Goal: Task Accomplishment & Management: Manage account settings

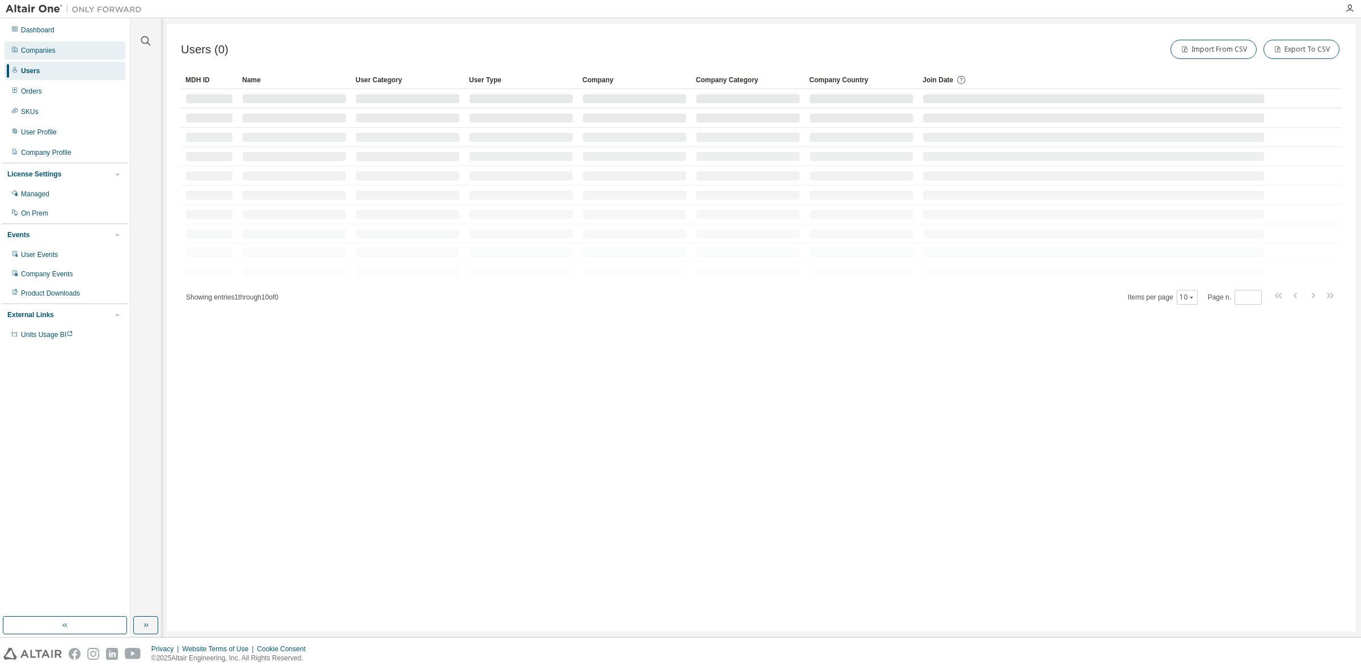
click at [75, 48] on div "Companies" at bounding box center [65, 50] width 121 height 18
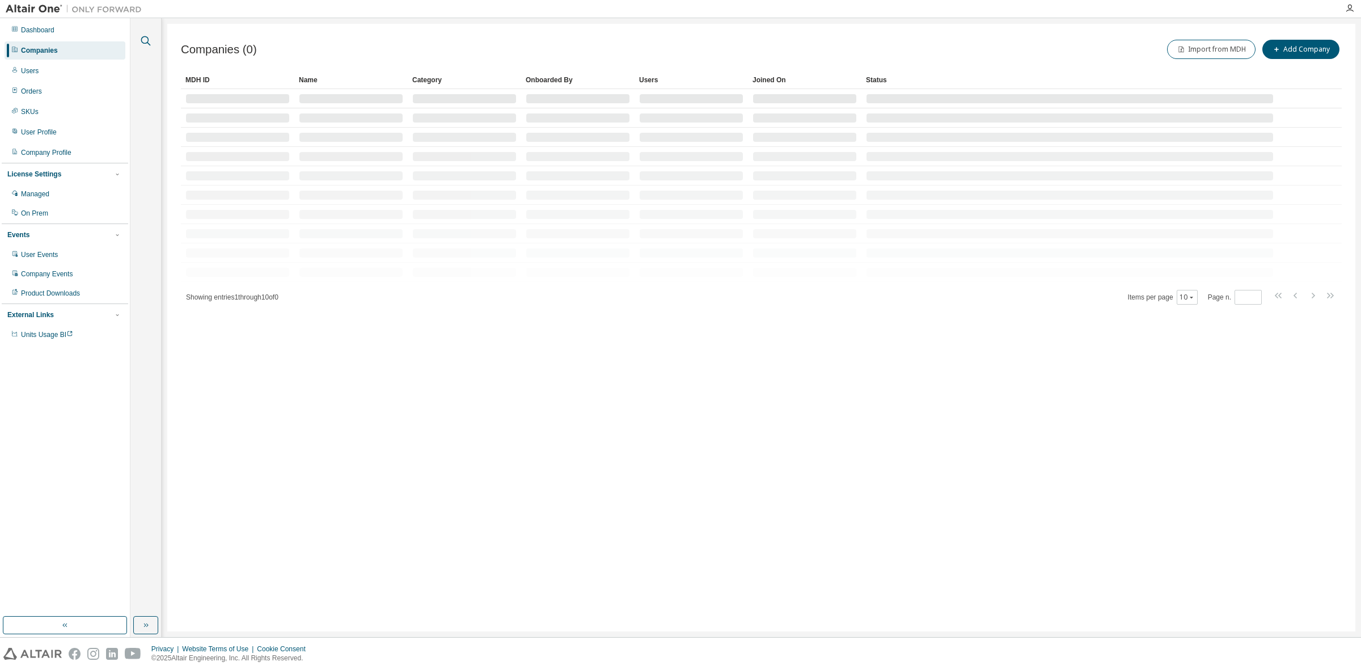
click at [146, 41] on icon "button" at bounding box center [146, 41] width 14 height 14
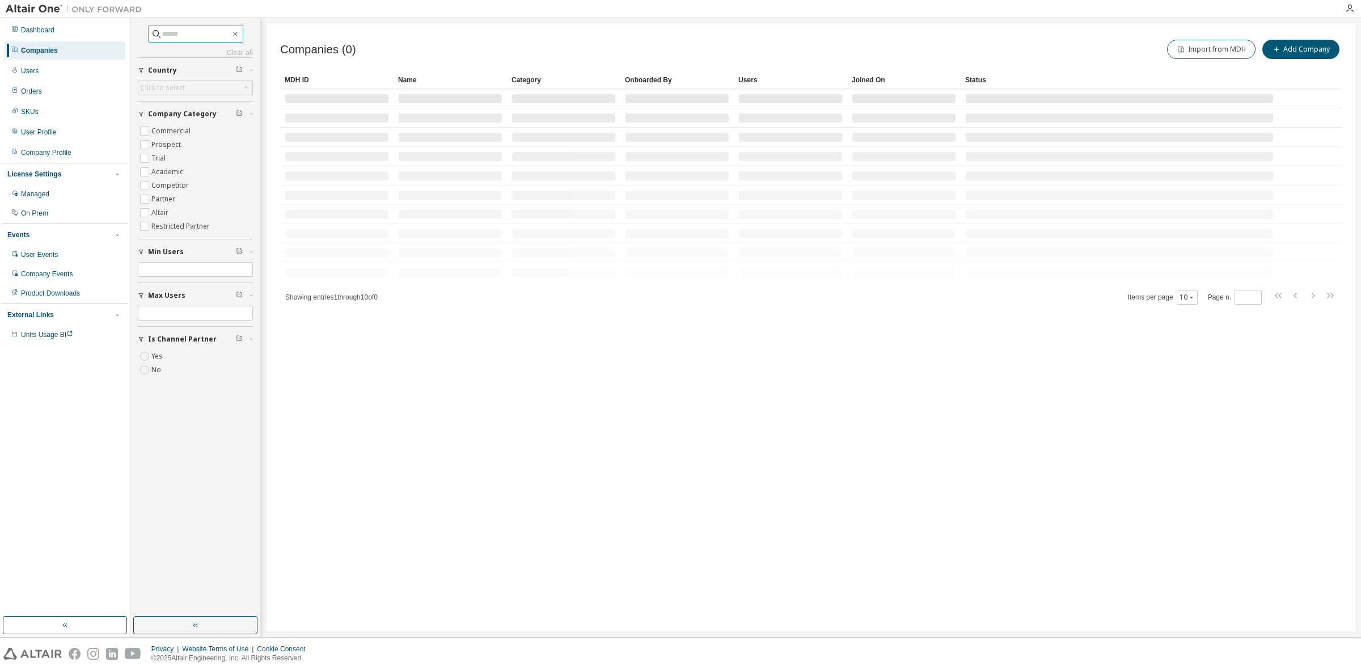
click at [162, 32] on input "text" at bounding box center [196, 33] width 68 height 11
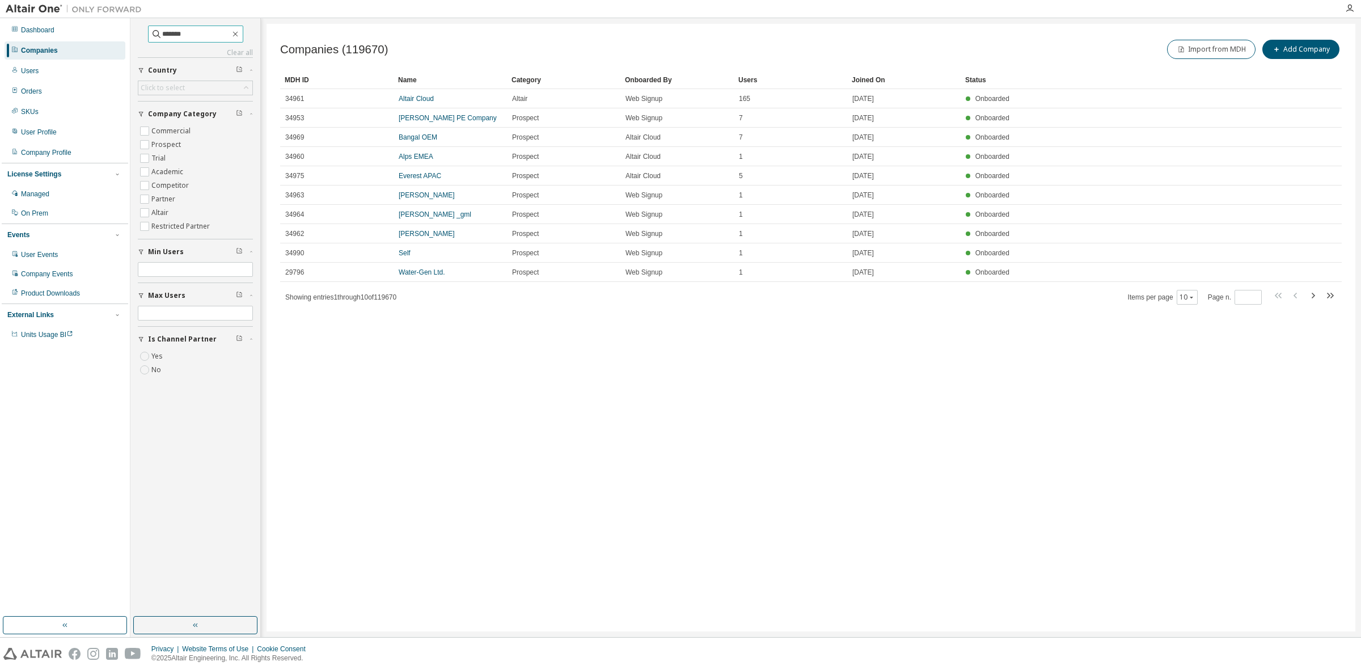
type input "*******"
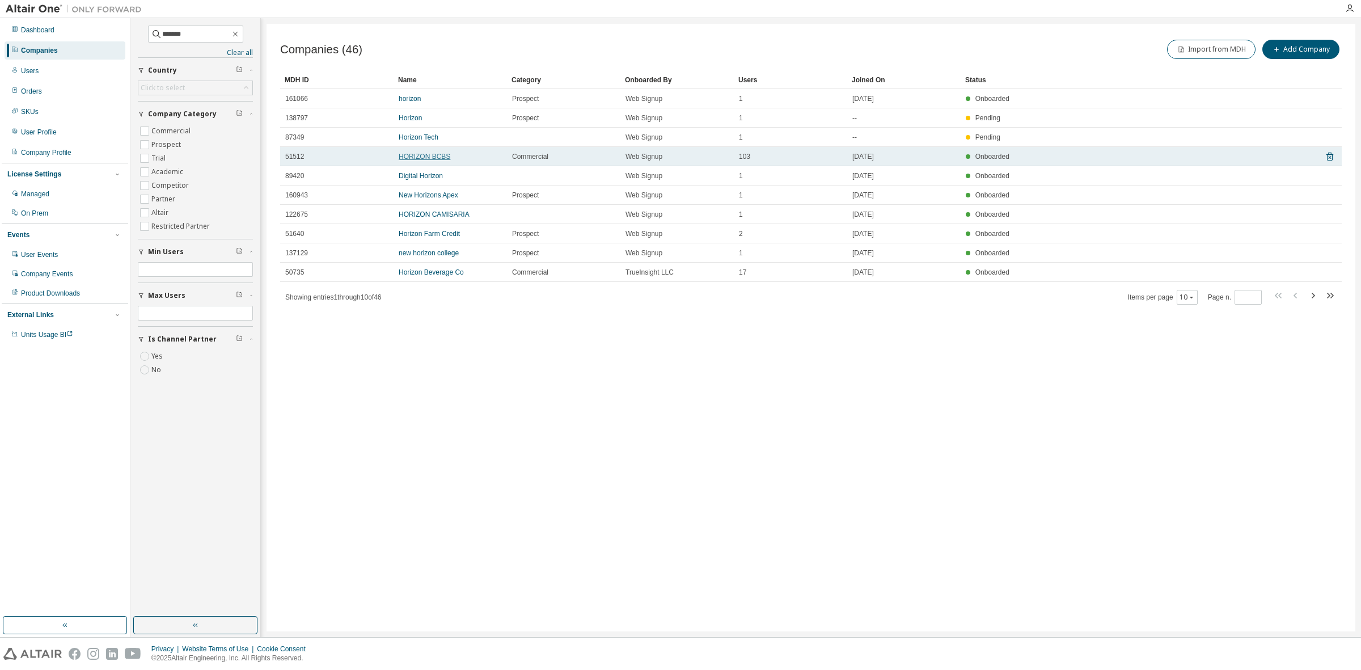
click at [420, 154] on link "HORIZON BCBS" at bounding box center [425, 157] width 52 height 8
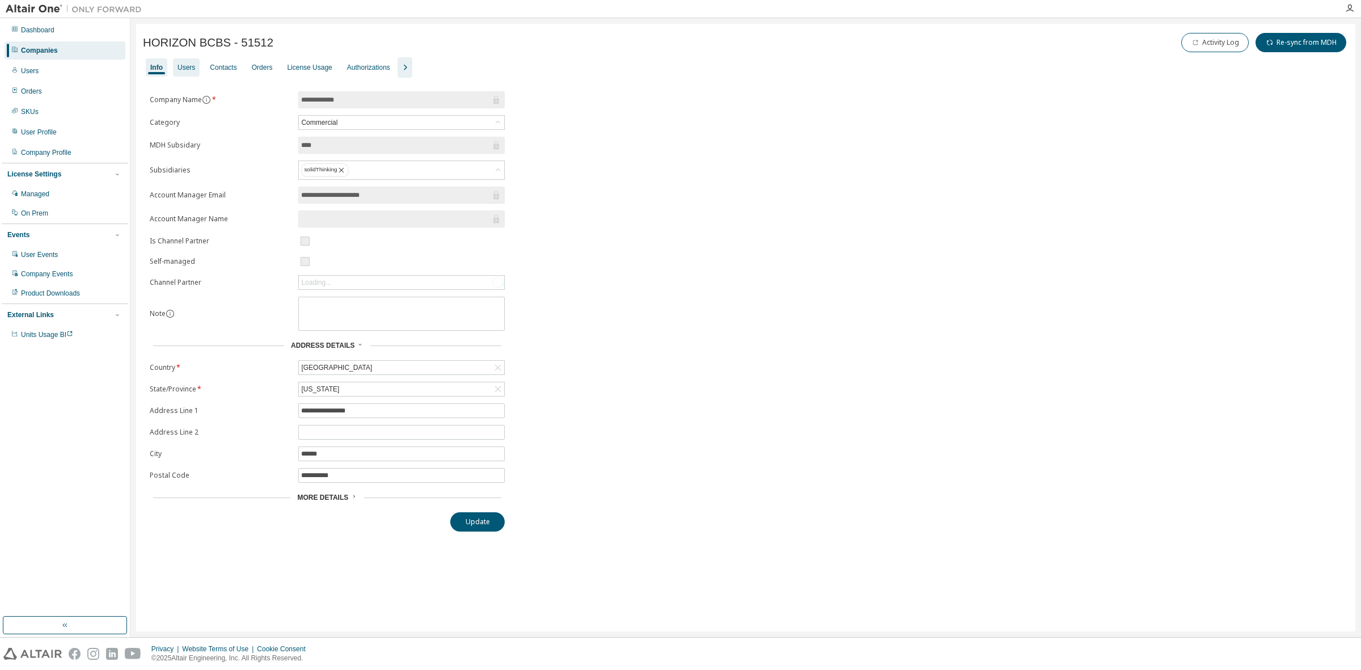
click at [179, 69] on div "Users" at bounding box center [187, 67] width 18 height 9
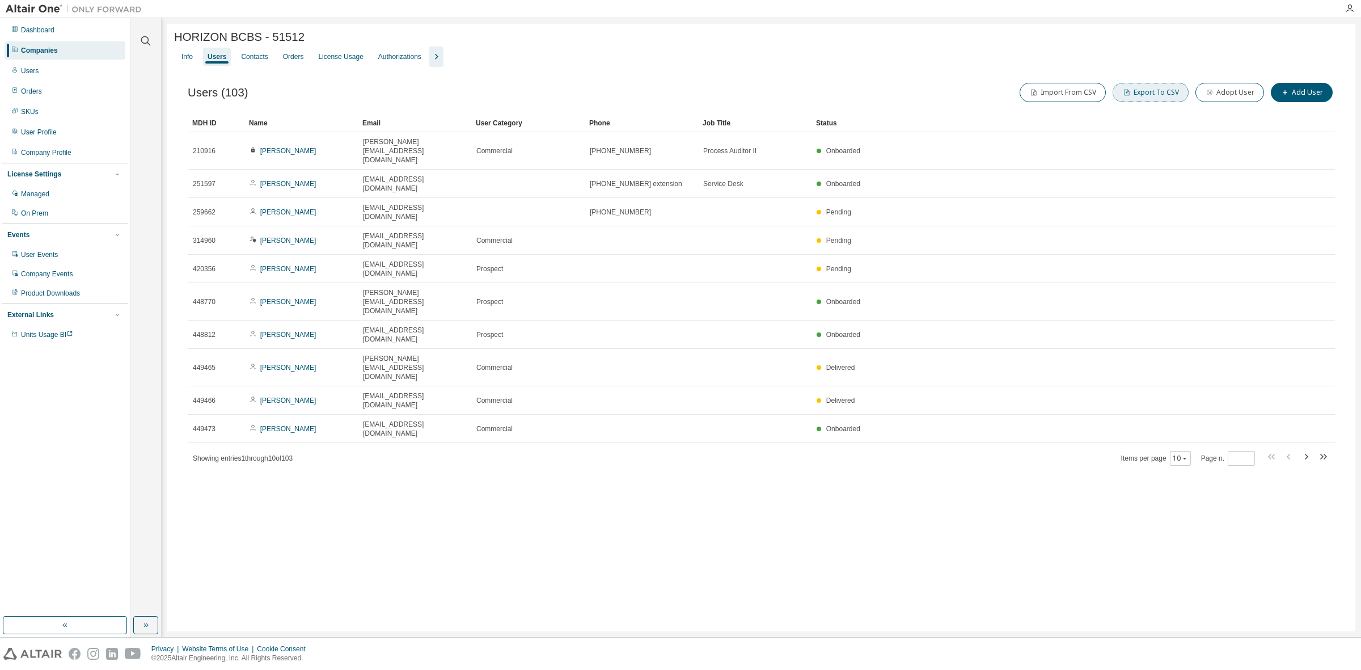
click at [1152, 91] on button "Export To CSV" at bounding box center [1151, 92] width 76 height 19
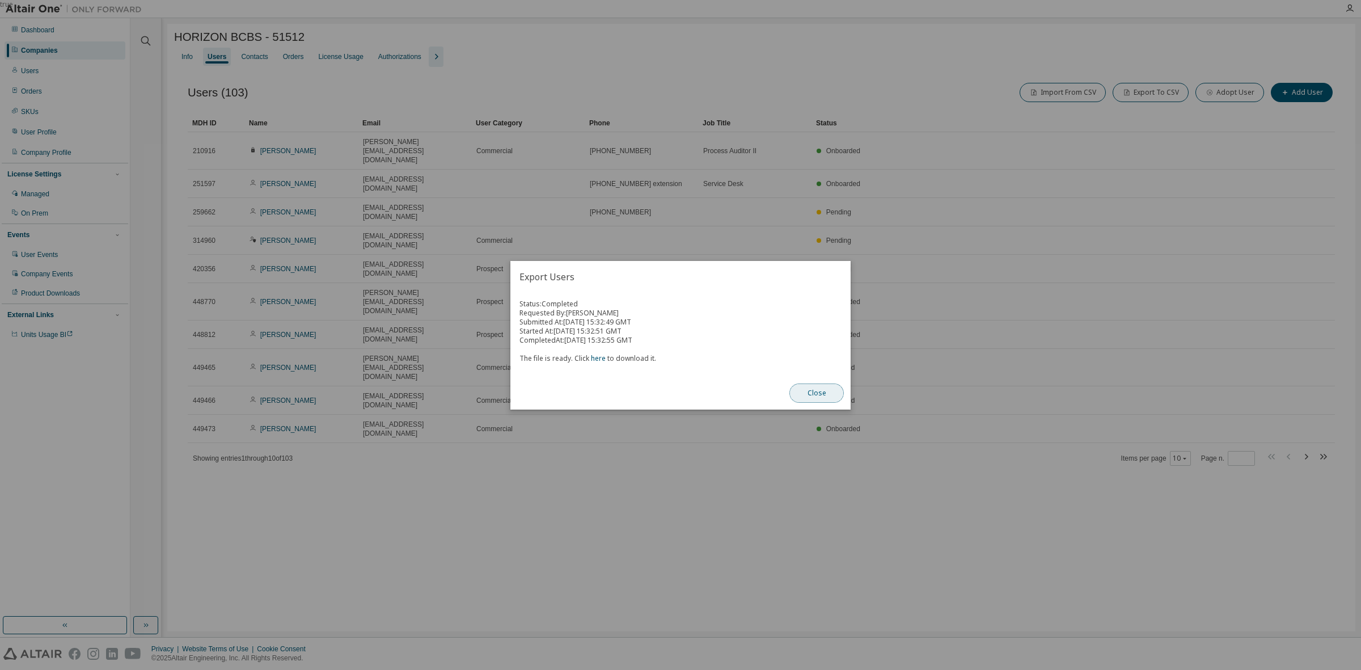
click at [815, 391] on button "Close" at bounding box center [817, 392] width 54 height 19
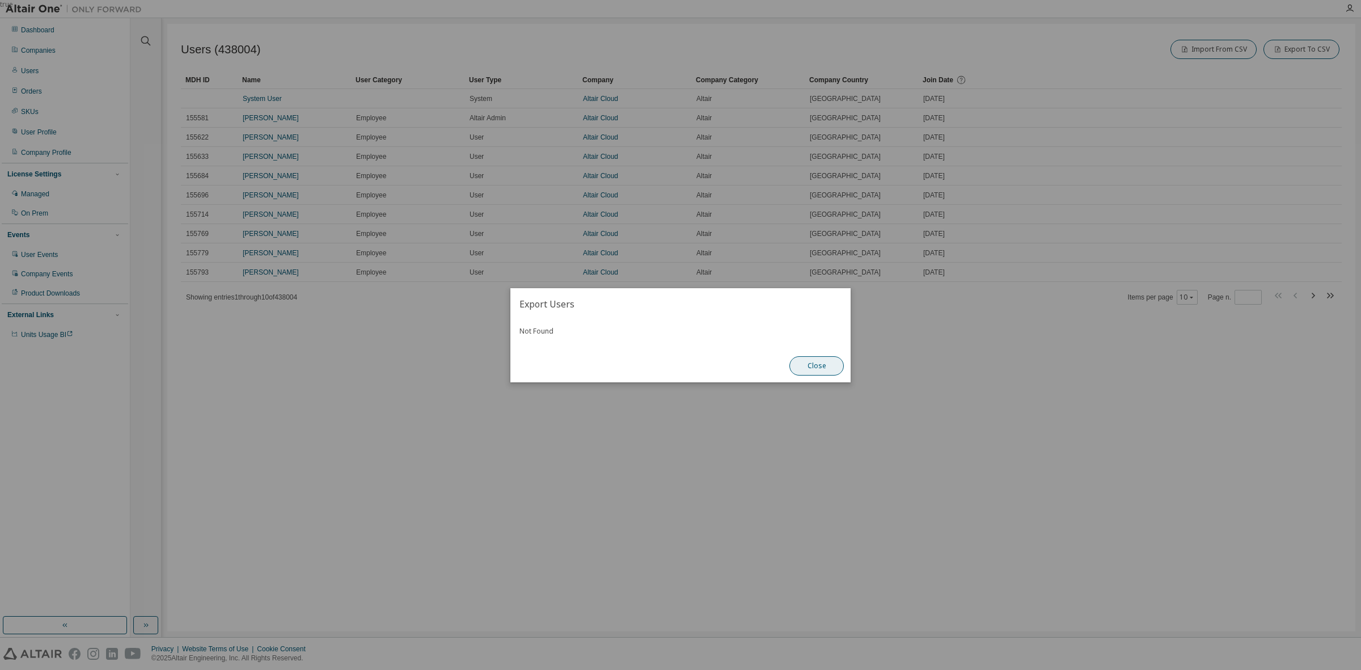
click at [813, 368] on button "Close" at bounding box center [817, 365] width 54 height 19
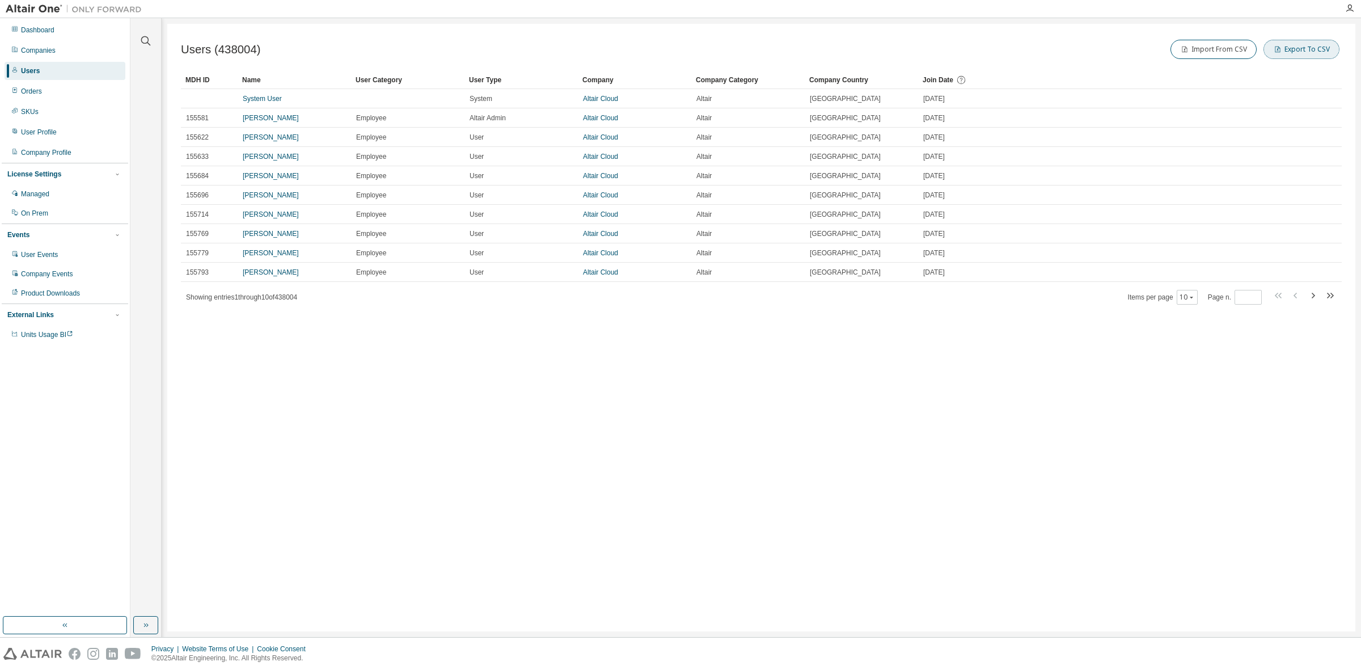
click at [1292, 49] on button "Export To CSV" at bounding box center [1302, 49] width 76 height 19
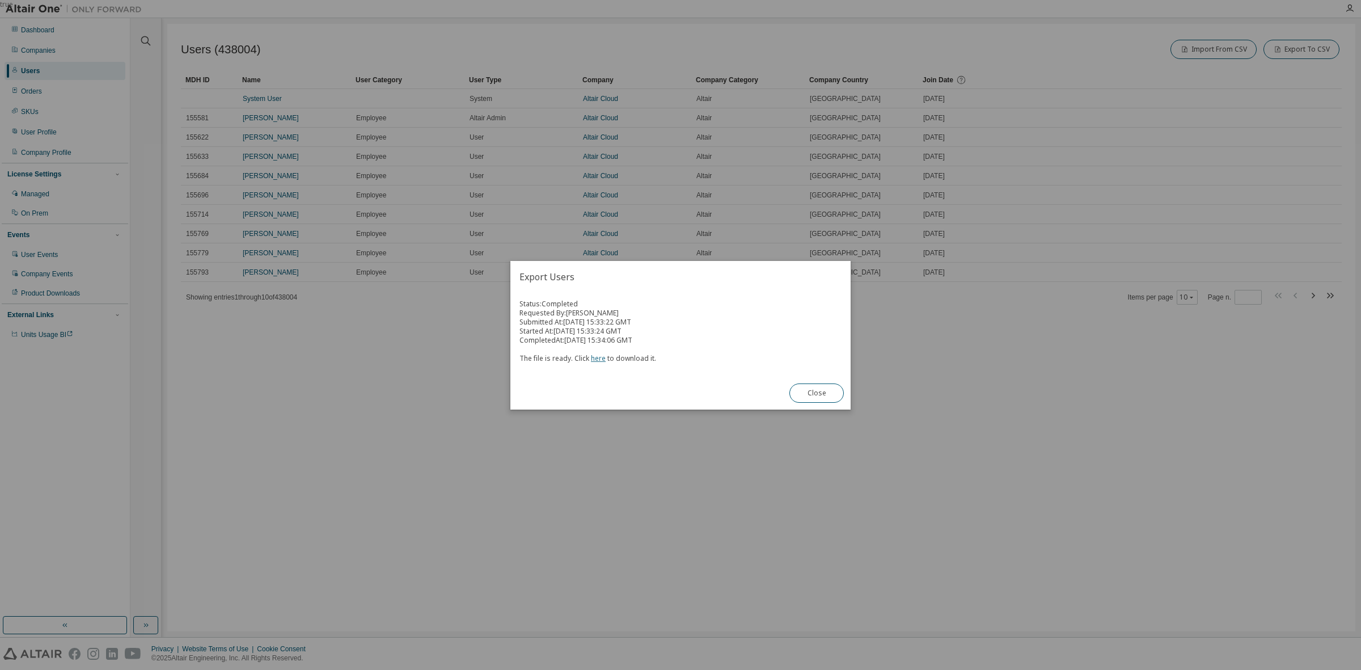
click at [598, 356] on link "here" at bounding box center [598, 358] width 15 height 10
